Goal: Check status: Check status

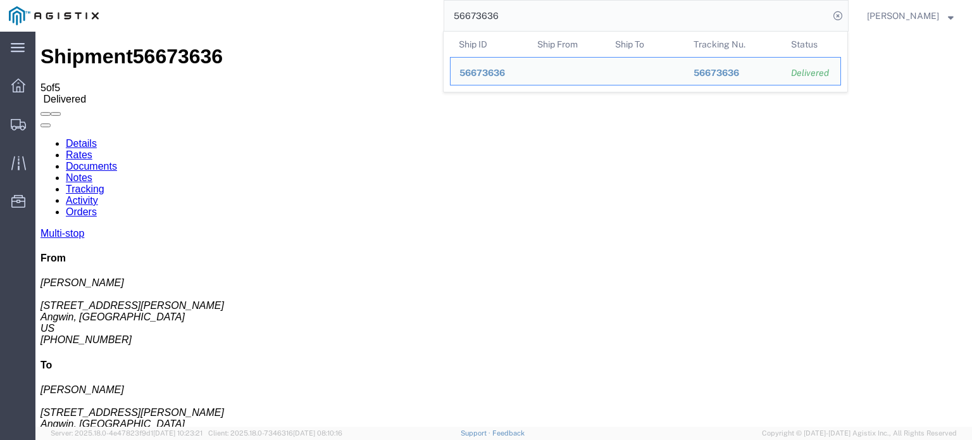
click at [507, 11] on input "56673636" at bounding box center [636, 16] width 385 height 30
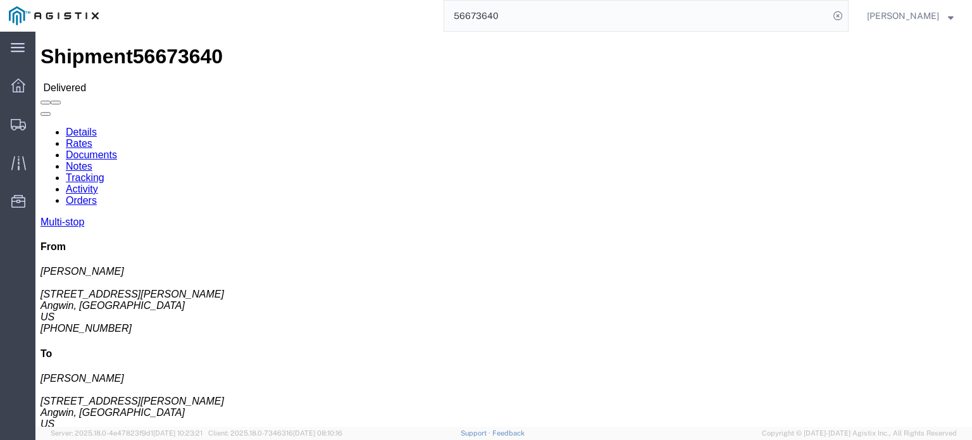
click link "Documents"
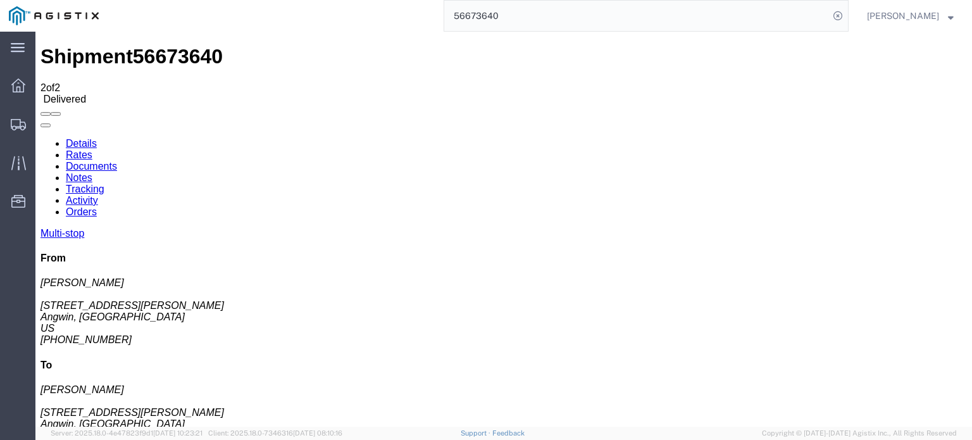
click at [104, 183] on link "Tracking" at bounding box center [85, 188] width 39 height 11
click at [40, 138] on icon at bounding box center [40, 138] width 0 height 0
click at [92, 172] on link "Notes" at bounding box center [79, 177] width 27 height 11
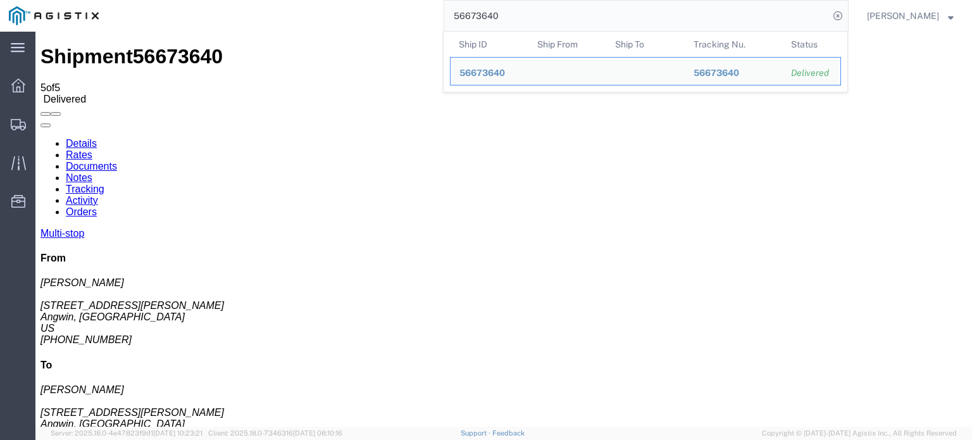
click at [500, 15] on input "56673640" at bounding box center [636, 16] width 385 height 30
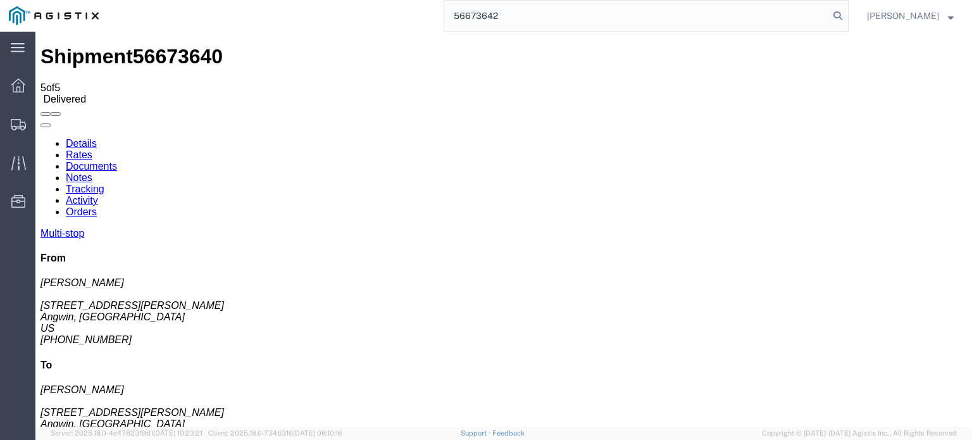
type input "56673642"
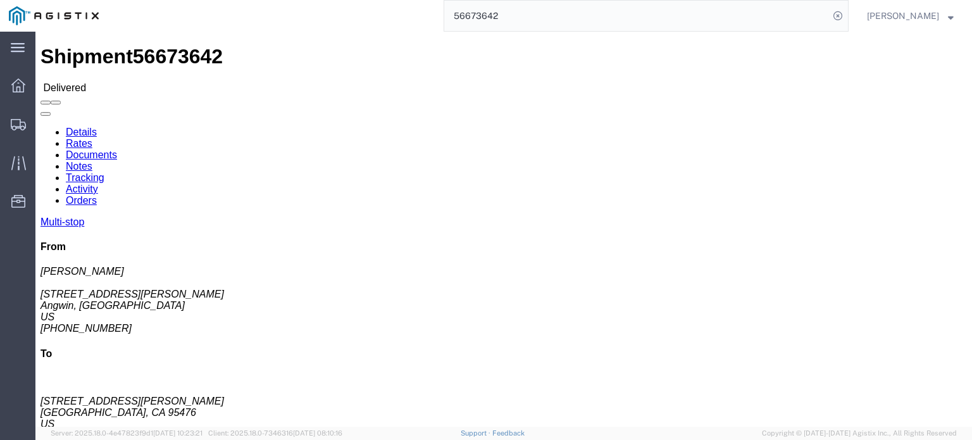
click link "Documents"
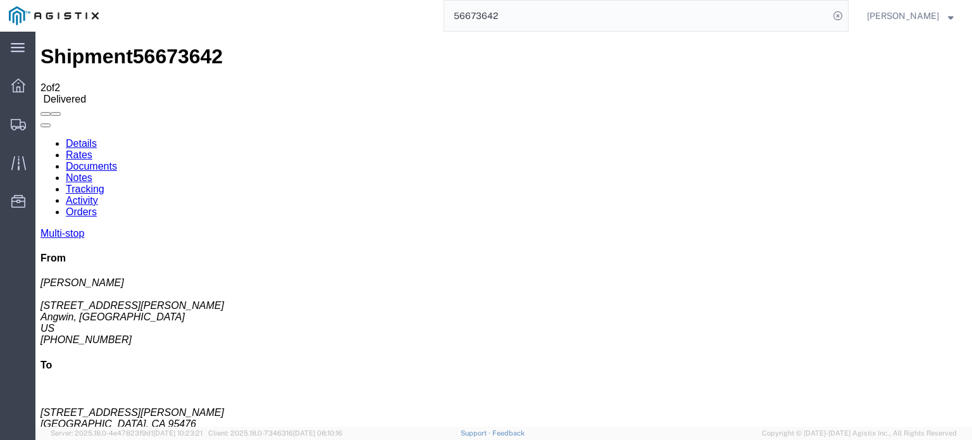
click at [40, 138] on icon at bounding box center [40, 138] width 0 height 0
click at [104, 183] on link "Tracking" at bounding box center [85, 188] width 39 height 11
click at [92, 172] on link "Notes" at bounding box center [79, 177] width 27 height 11
